Goal: Obtain resource: Download file/media

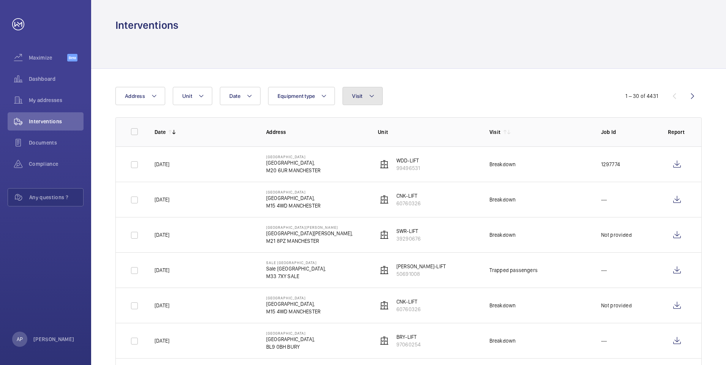
click at [369, 96] on mat-icon at bounding box center [372, 96] width 6 height 9
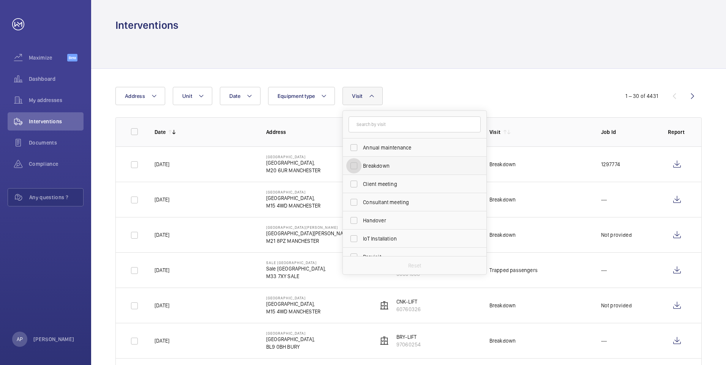
click at [356, 168] on input "Breakdown" at bounding box center [353, 165] width 15 height 15
checkbox input "true"
click at [397, 61] on div at bounding box center [408, 50] width 587 height 36
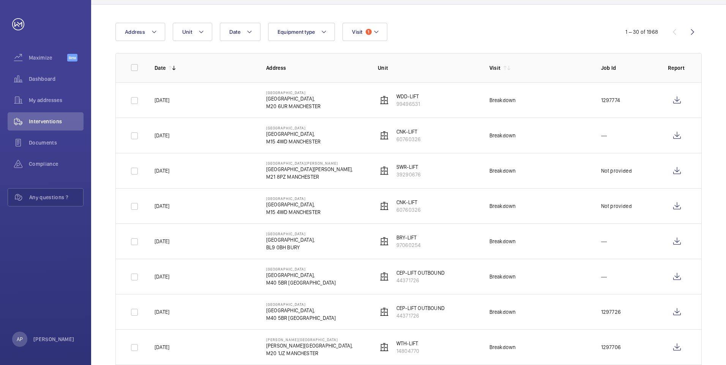
scroll to position [63, 0]
click at [677, 97] on wm-front-icon-button at bounding box center [677, 101] width 18 height 18
click at [677, 140] on wm-front-icon-button at bounding box center [677, 136] width 18 height 18
click at [678, 170] on wm-front-icon-button at bounding box center [677, 172] width 18 height 18
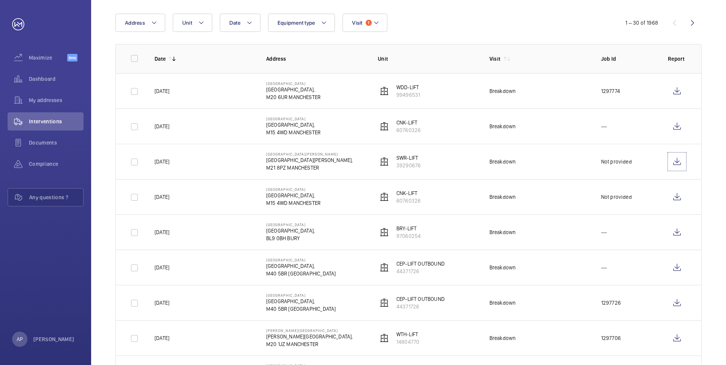
scroll to position [89, 0]
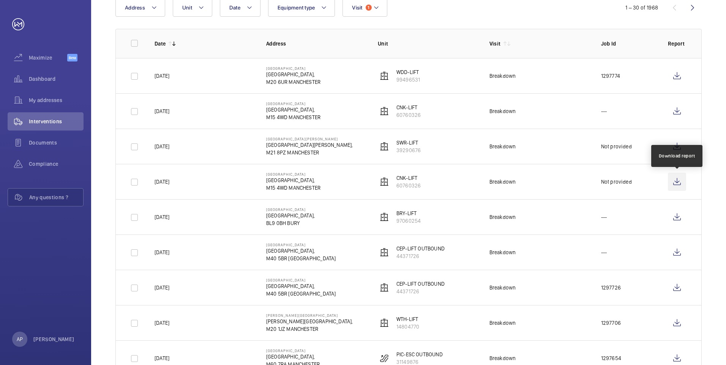
click at [675, 182] on wm-front-icon-button at bounding box center [677, 182] width 18 height 18
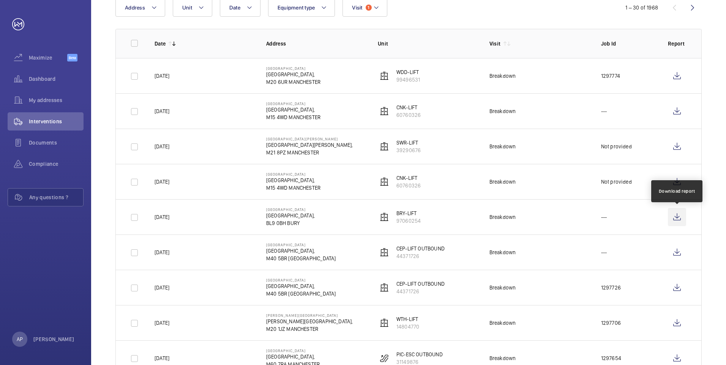
click at [682, 219] on wm-front-icon-button at bounding box center [677, 217] width 18 height 18
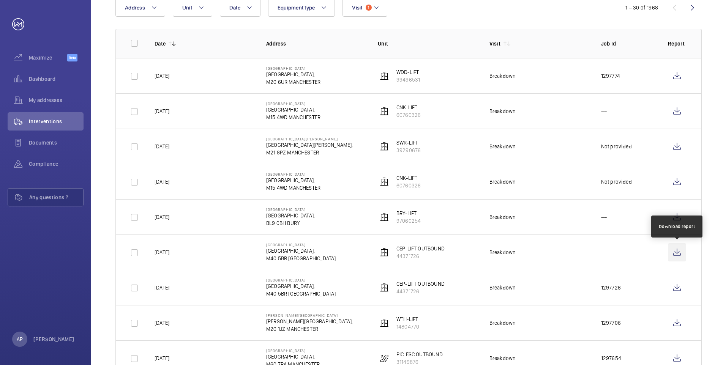
click at [676, 256] on wm-front-icon-button at bounding box center [677, 252] width 18 height 18
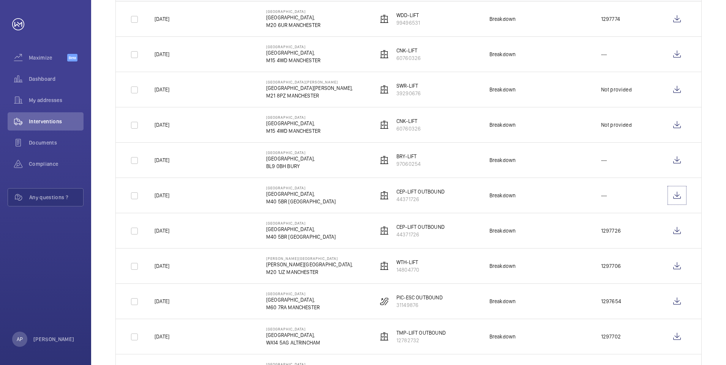
scroll to position [164, 0]
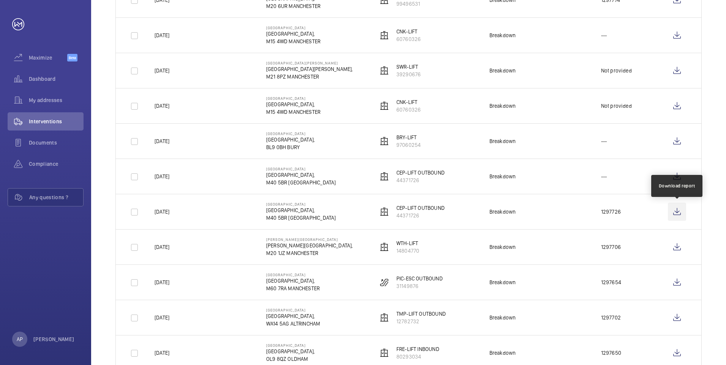
click at [674, 212] on wm-front-icon-button at bounding box center [677, 212] width 18 height 18
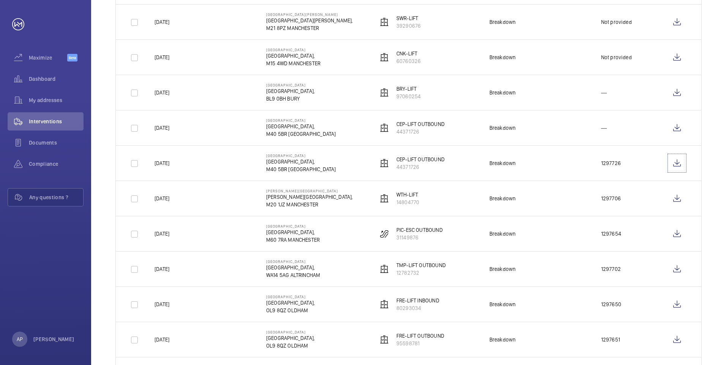
scroll to position [215, 0]
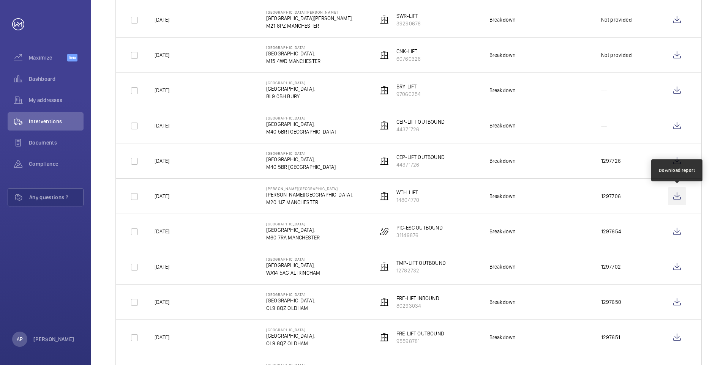
click at [677, 196] on wm-front-icon-button at bounding box center [677, 196] width 18 height 18
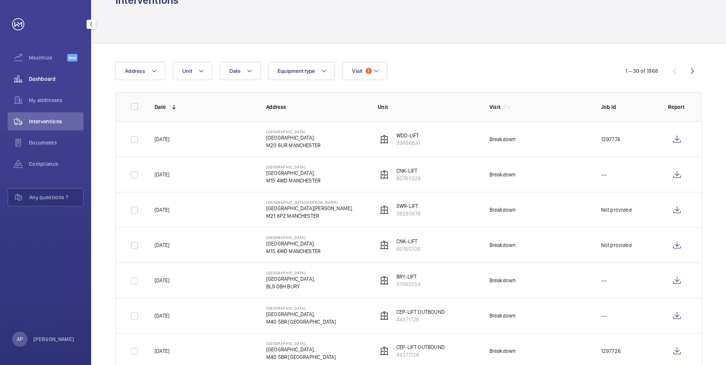
scroll to position [0, 0]
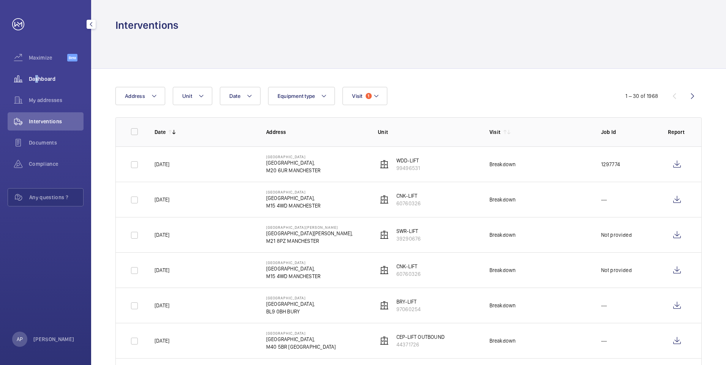
click at [34, 80] on span "Dashboard" at bounding box center [56, 79] width 55 height 8
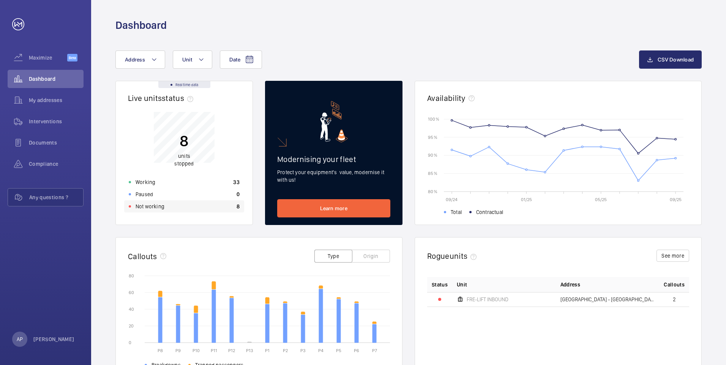
click at [146, 206] on p "Not working" at bounding box center [150, 207] width 29 height 8
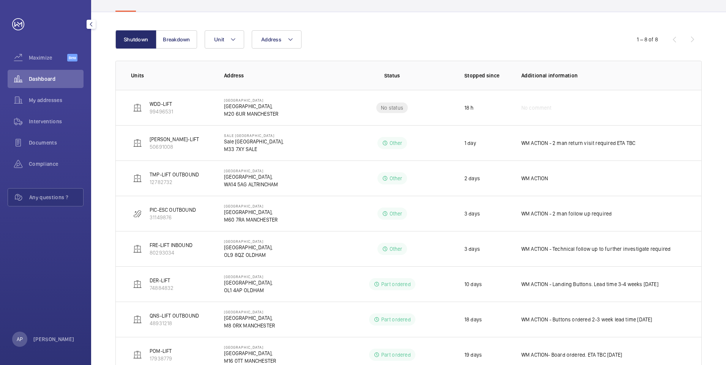
scroll to position [9, 0]
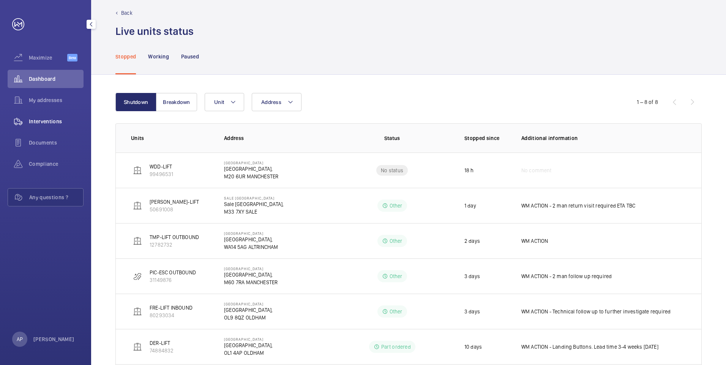
click at [41, 118] on span "Interventions" at bounding box center [56, 122] width 55 height 8
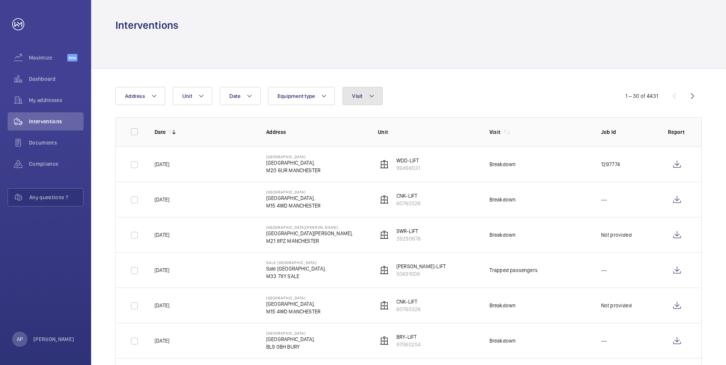
click at [370, 94] on mat-icon at bounding box center [372, 96] width 6 height 9
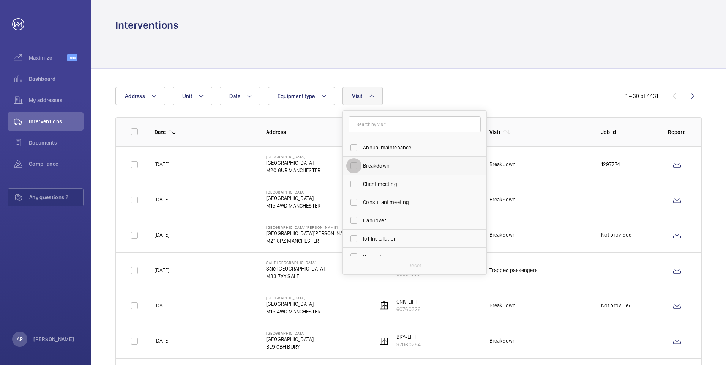
click at [356, 165] on input "Breakdown" at bounding box center [353, 165] width 15 height 15
checkbox input "true"
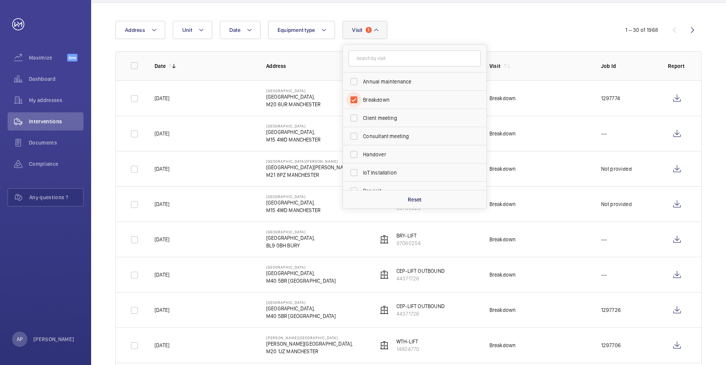
scroll to position [63, 0]
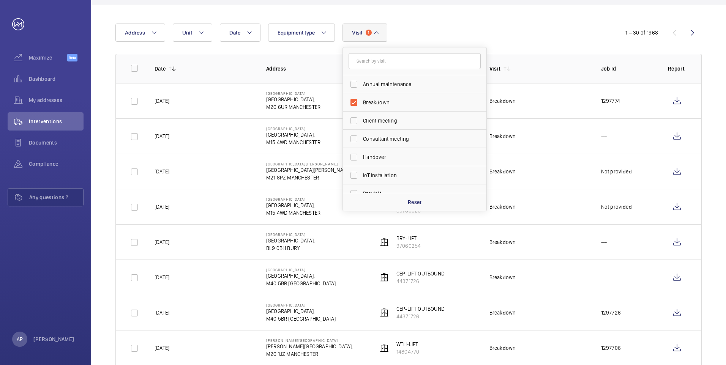
click at [439, 33] on div "Date Address Unit Equipment type Visit 1 Annual maintenance Breakdown Client me…" at bounding box center [362, 33] width 495 height 18
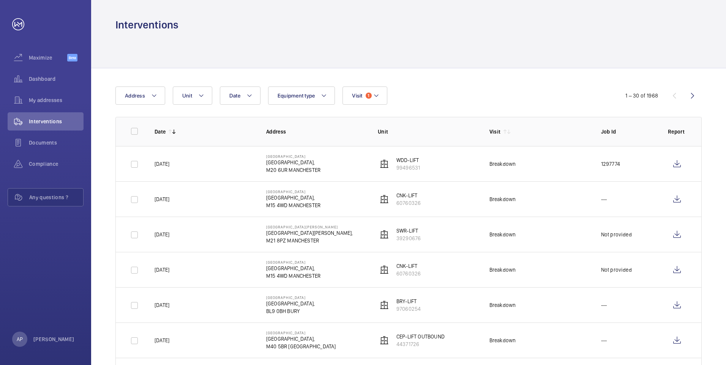
scroll to position [0, 0]
click at [370, 96] on span "1" at bounding box center [369, 96] width 6 height 6
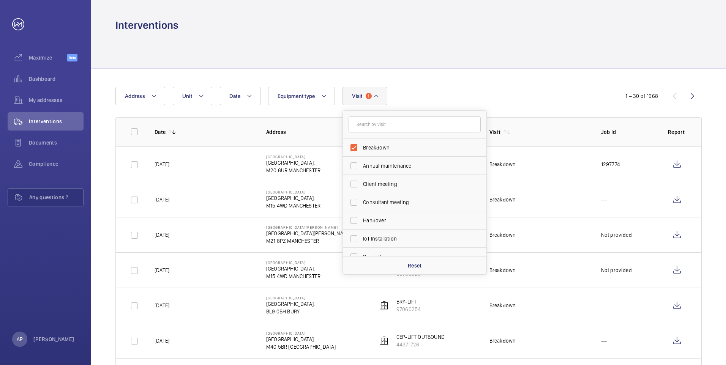
click at [370, 96] on span "1" at bounding box center [369, 96] width 6 height 6
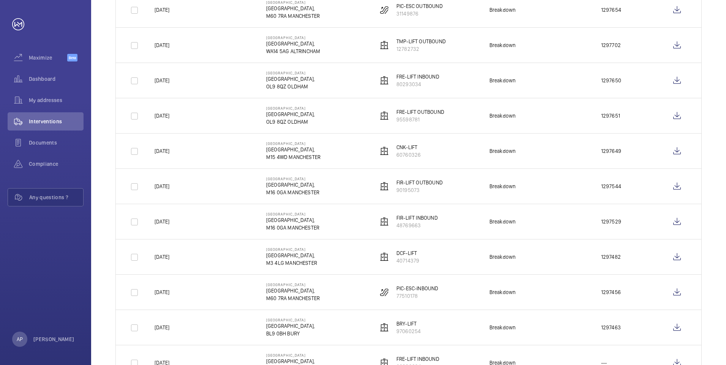
scroll to position [443, 0]
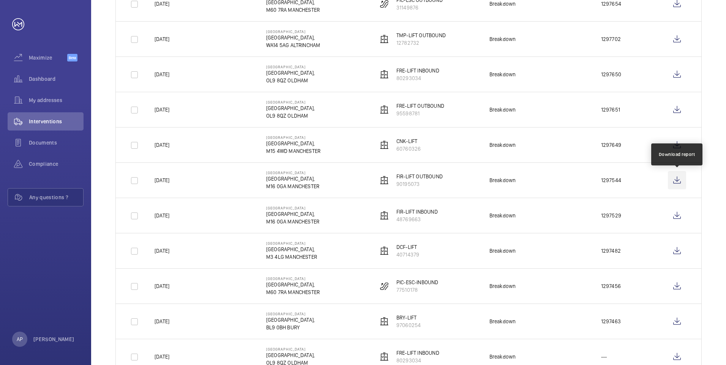
click at [681, 181] on wm-front-icon-button at bounding box center [677, 180] width 18 height 18
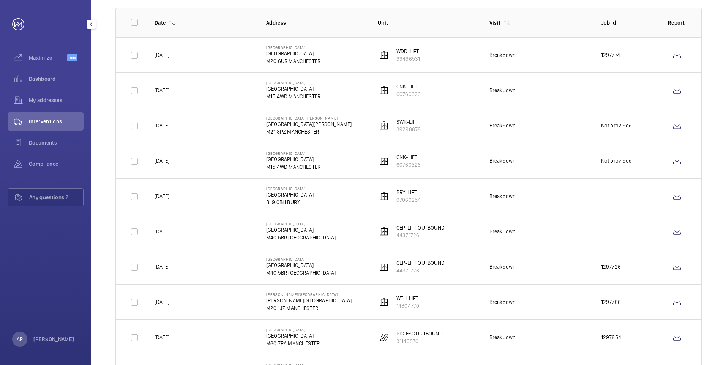
scroll to position [0, 0]
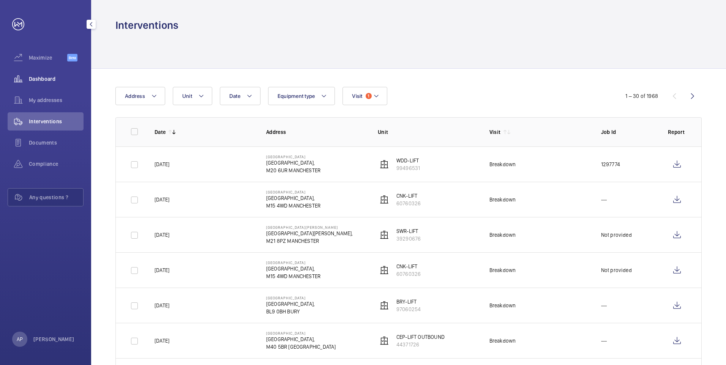
click at [36, 78] on span "Dashboard" at bounding box center [56, 79] width 55 height 8
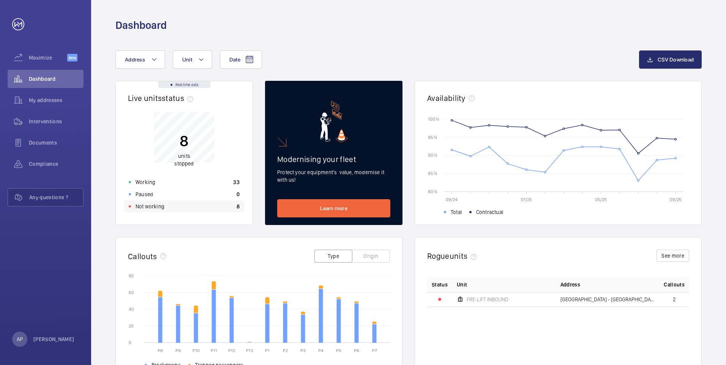
click at [139, 207] on p "Not working" at bounding box center [150, 207] width 29 height 8
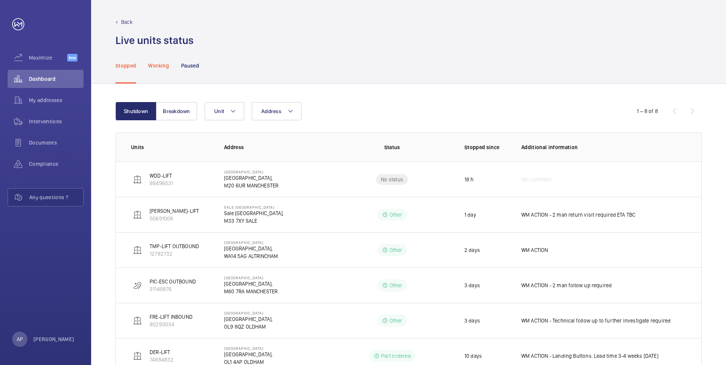
click at [154, 63] on p "Working" at bounding box center [158, 66] width 21 height 8
